Goal: Information Seeking & Learning: Learn about a topic

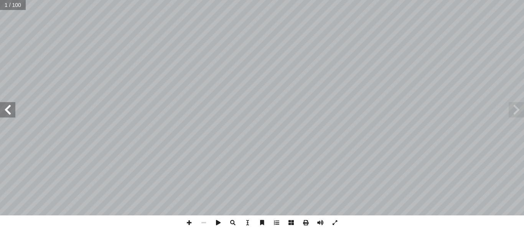
click at [9, 114] on span at bounding box center [7, 109] width 15 height 15
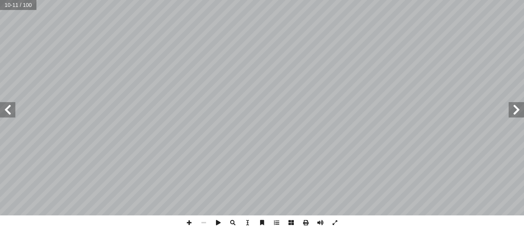
click at [13, 114] on span at bounding box center [7, 109] width 15 height 15
click at [13, 113] on span at bounding box center [7, 109] width 15 height 15
click at [188, 221] on span at bounding box center [189, 222] width 15 height 15
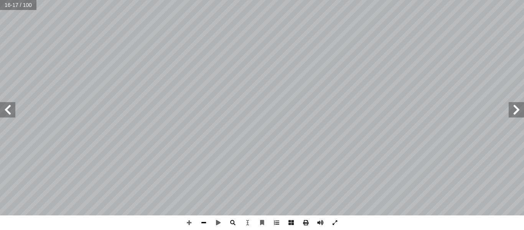
click at [204, 223] on span at bounding box center [203, 222] width 15 height 15
click at [7, 115] on span at bounding box center [7, 109] width 15 height 15
click at [3, 109] on span at bounding box center [7, 109] width 15 height 15
click at [513, 112] on span at bounding box center [516, 109] width 15 height 15
click at [517, 116] on span at bounding box center [516, 109] width 15 height 15
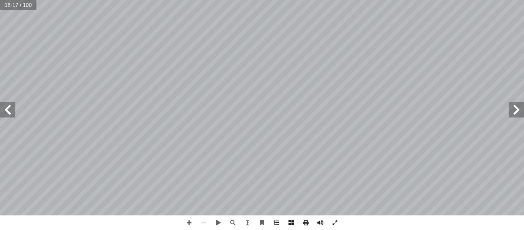
click at [10, 111] on span at bounding box center [7, 109] width 15 height 15
click at [515, 111] on span at bounding box center [516, 109] width 15 height 15
click at [7, 109] on span at bounding box center [7, 109] width 15 height 15
click at [6, 112] on span at bounding box center [7, 109] width 15 height 15
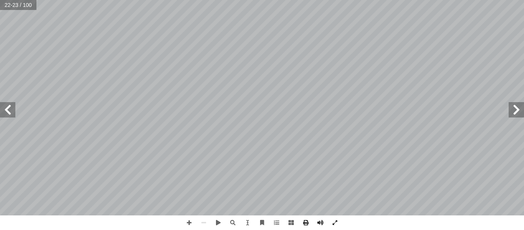
click at [6, 112] on span at bounding box center [7, 109] width 15 height 15
